Goal: Information Seeking & Learning: Learn about a topic

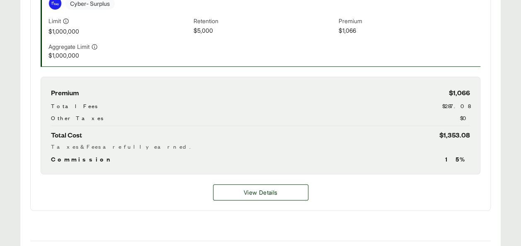
scroll to position [323, 0]
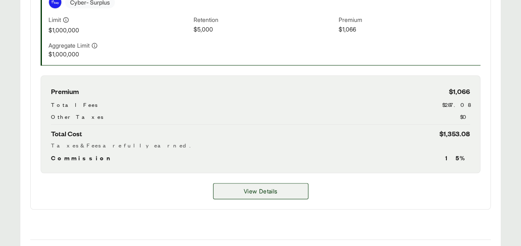
click at [265, 189] on span "View Details" at bounding box center [261, 191] width 34 height 9
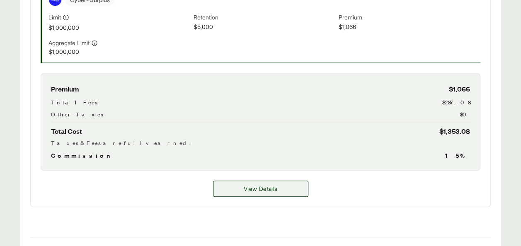
scroll to position [320, 0]
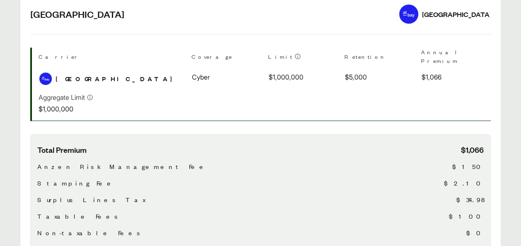
scroll to position [195, 0]
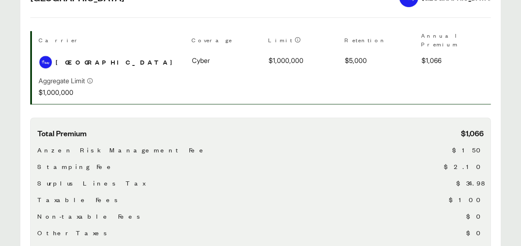
click at [91, 145] on span "Anzen Risk Management Fee" at bounding box center [122, 150] width 170 height 10
click at [216, 195] on div "Taxable Fees $100" at bounding box center [260, 200] width 447 height 10
click at [73, 162] on span "Stamping Fee" at bounding box center [76, 167] width 78 height 10
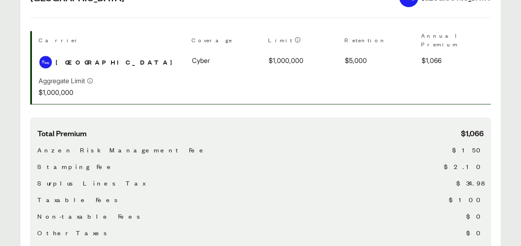
click at [63, 178] on span "Surplus Lines Tax" at bounding box center [91, 183] width 108 height 10
click at [62, 195] on span "Taxable Fees" at bounding box center [79, 200] width 84 height 10
click at [477, 195] on span "$100" at bounding box center [466, 200] width 35 height 10
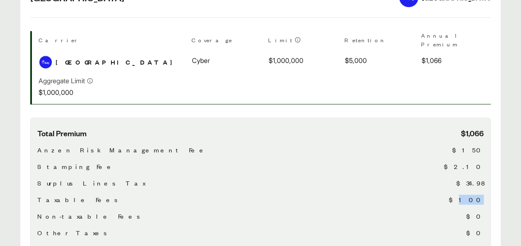
click at [477, 195] on span "$100" at bounding box center [466, 200] width 35 height 10
click at [60, 178] on span "Surplus Lines Tax" at bounding box center [91, 183] width 108 height 10
drag, startPoint x: 60, startPoint y: 173, endPoint x: 55, endPoint y: 157, distance: 16.5
click at [55, 162] on span "Stamping Fee" at bounding box center [76, 167] width 78 height 10
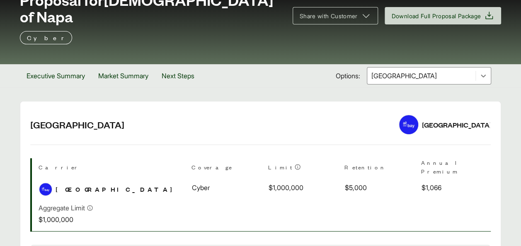
scroll to position [66, 0]
